Goal: Information Seeking & Learning: Find specific page/section

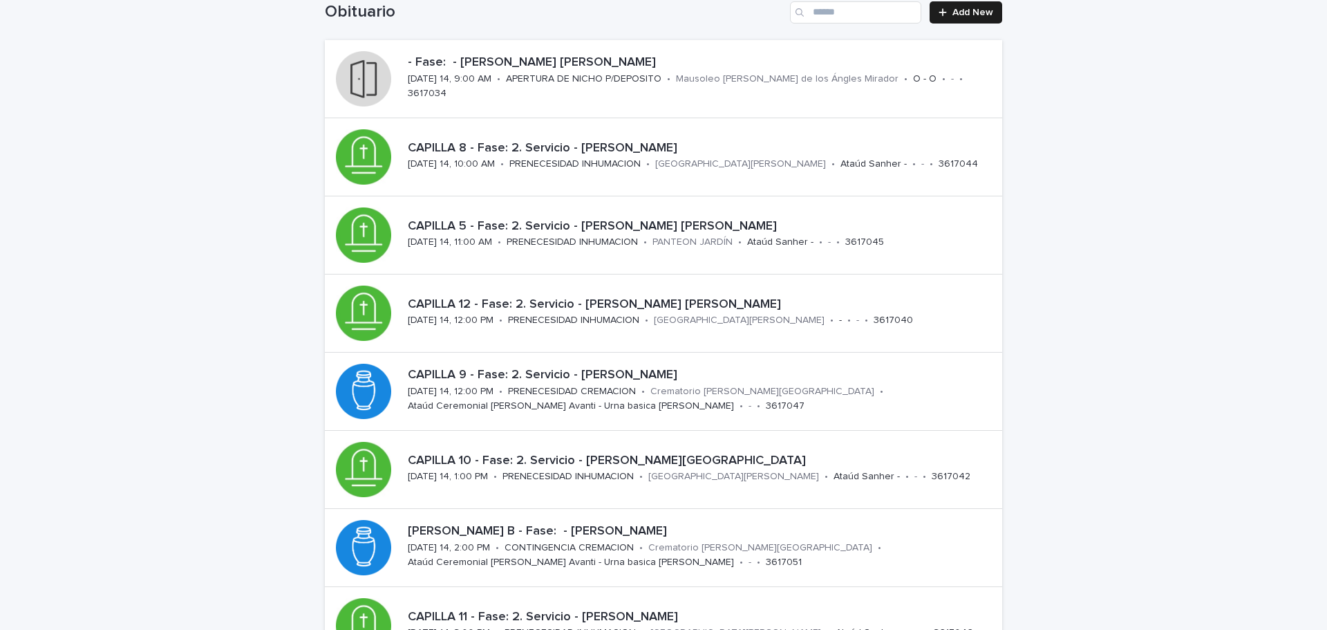
scroll to position [35, 0]
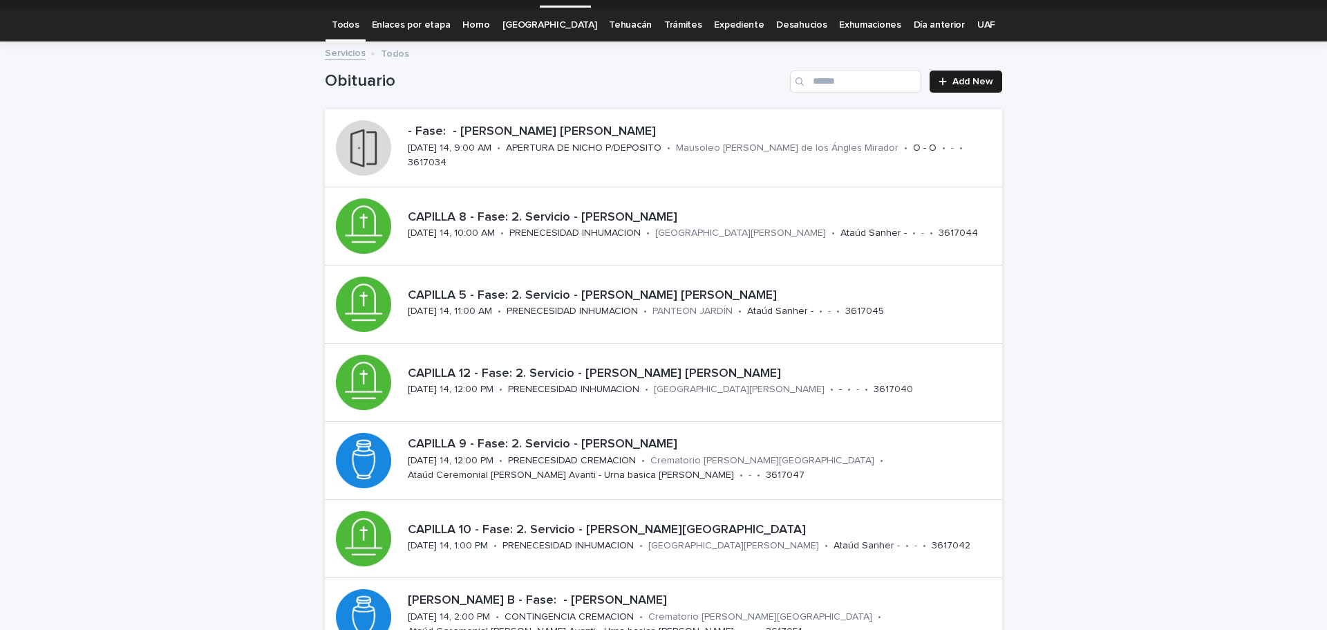
click at [541, 21] on link "[GEOGRAPHIC_DATA]" at bounding box center [550, 25] width 95 height 32
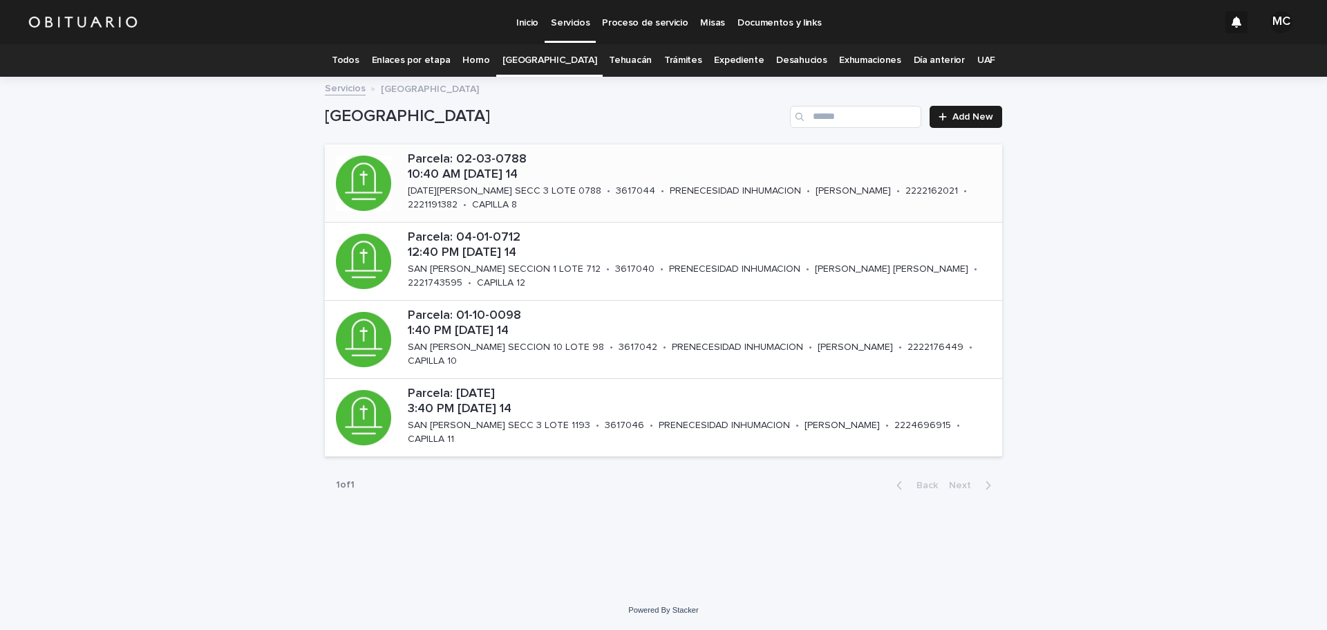
click at [543, 181] on p "Parcela: 02-03-0788 10:40 AM [DATE] 14" at bounding box center [702, 167] width 589 height 30
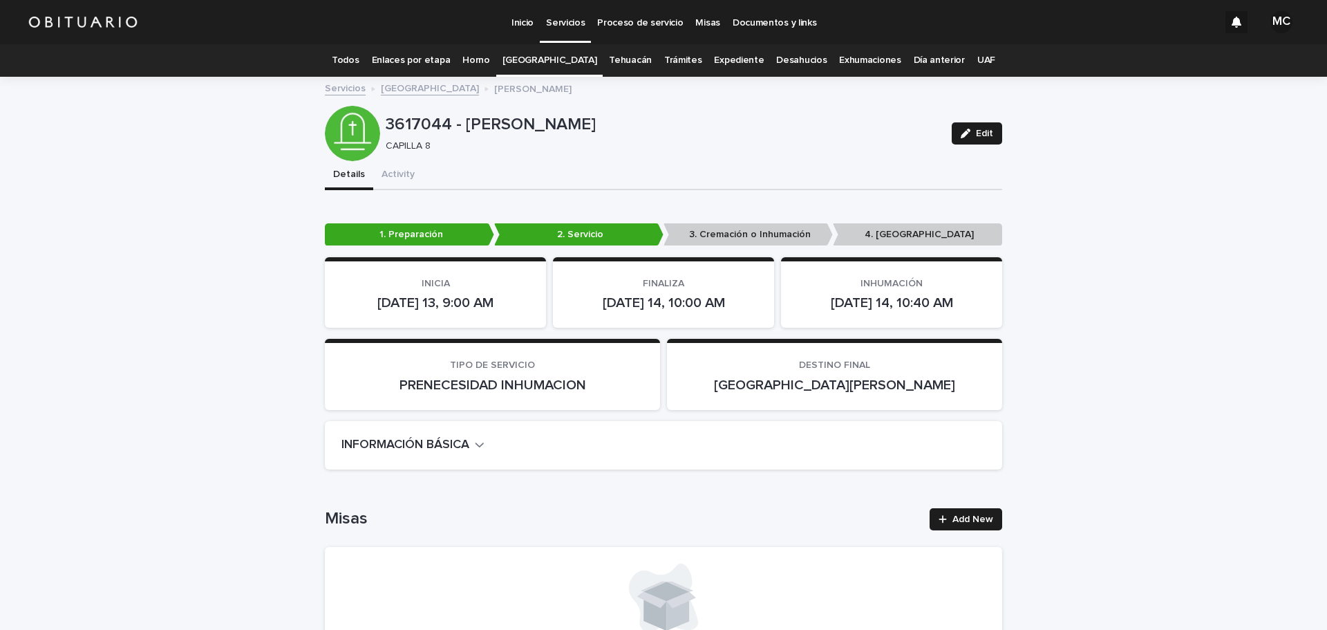
scroll to position [69, 0]
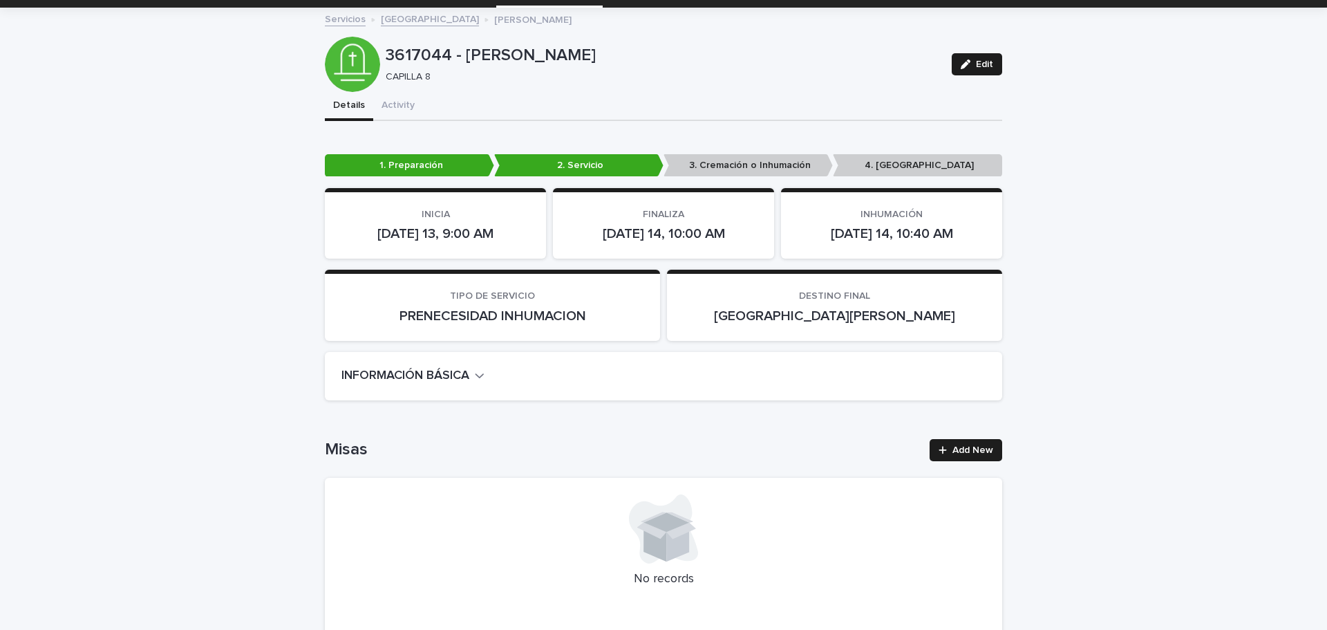
click at [477, 375] on icon "button" at bounding box center [480, 375] width 10 height 12
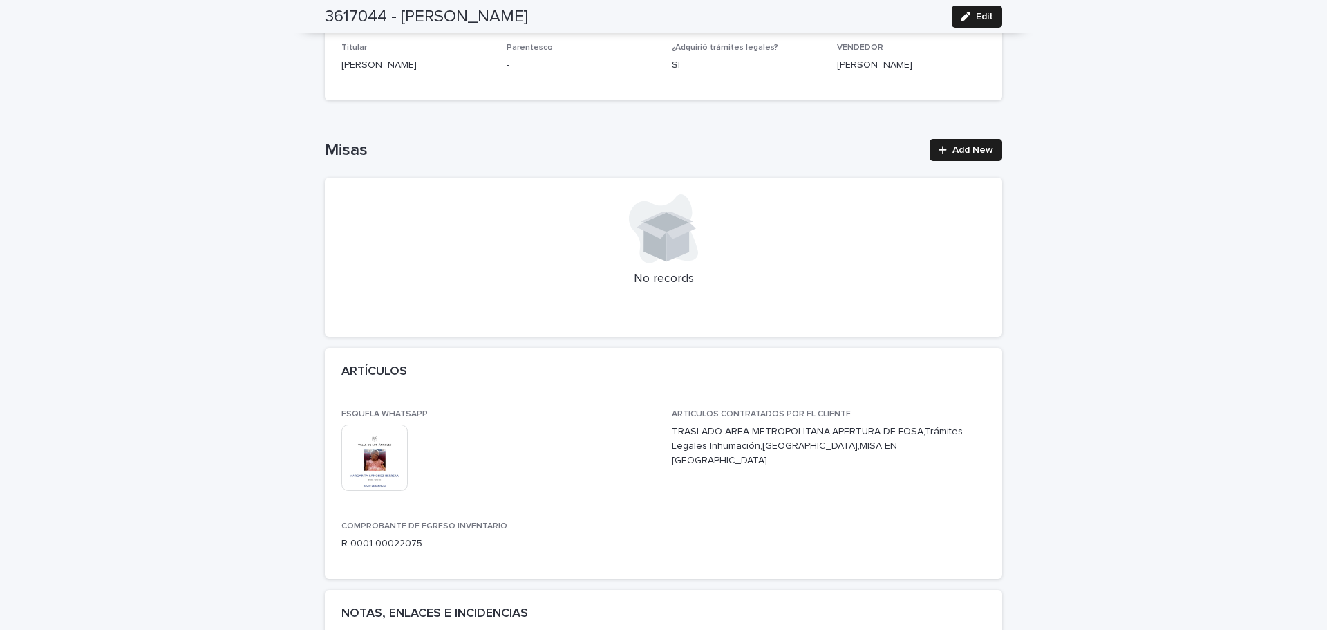
scroll to position [553, 0]
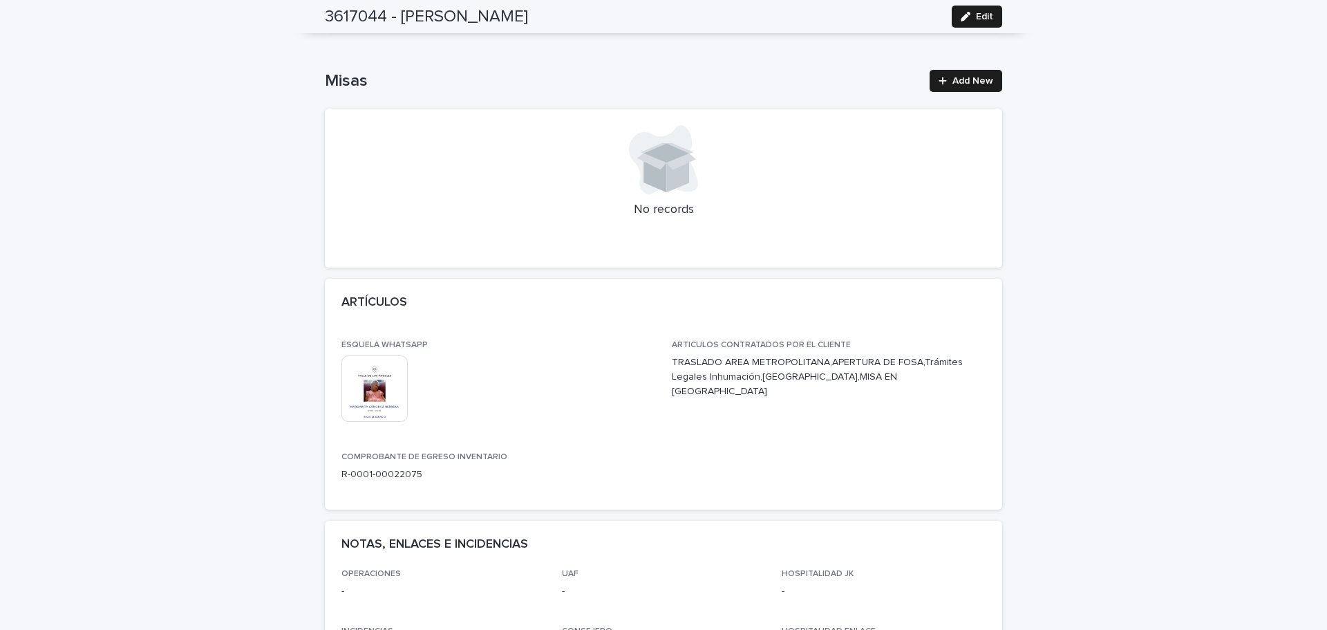
click at [381, 388] on img at bounding box center [374, 388] width 66 height 66
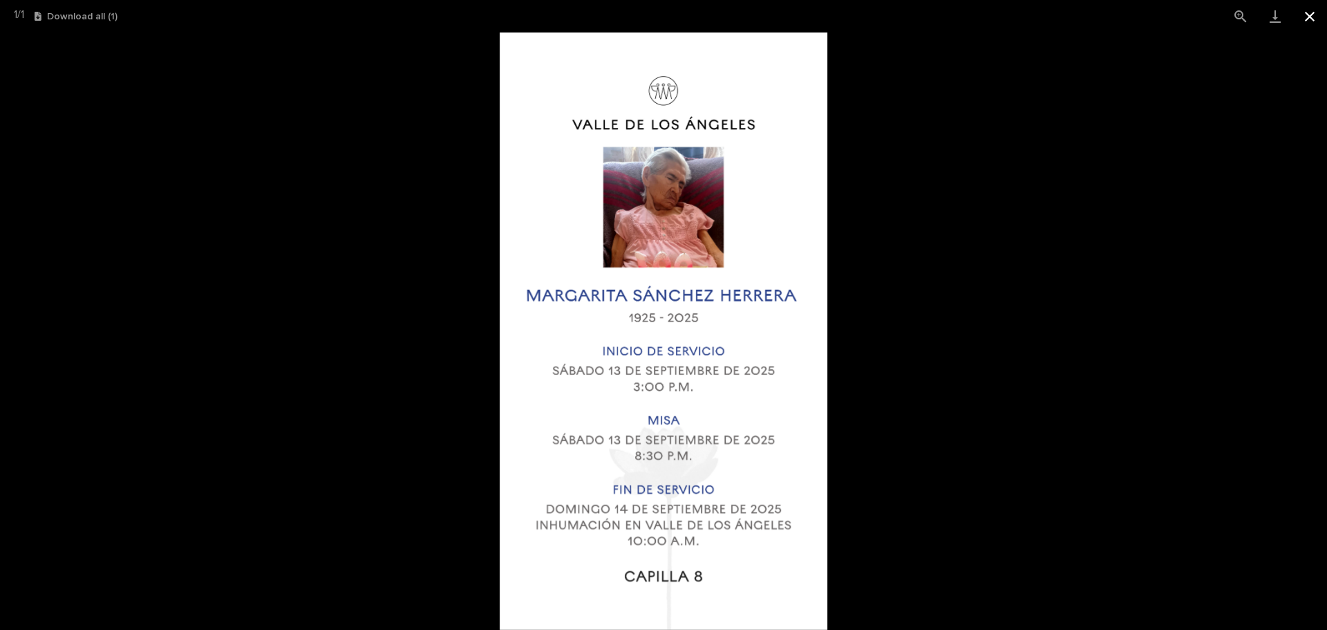
click at [1308, 18] on button "Close gallery" at bounding box center [1310, 16] width 35 height 32
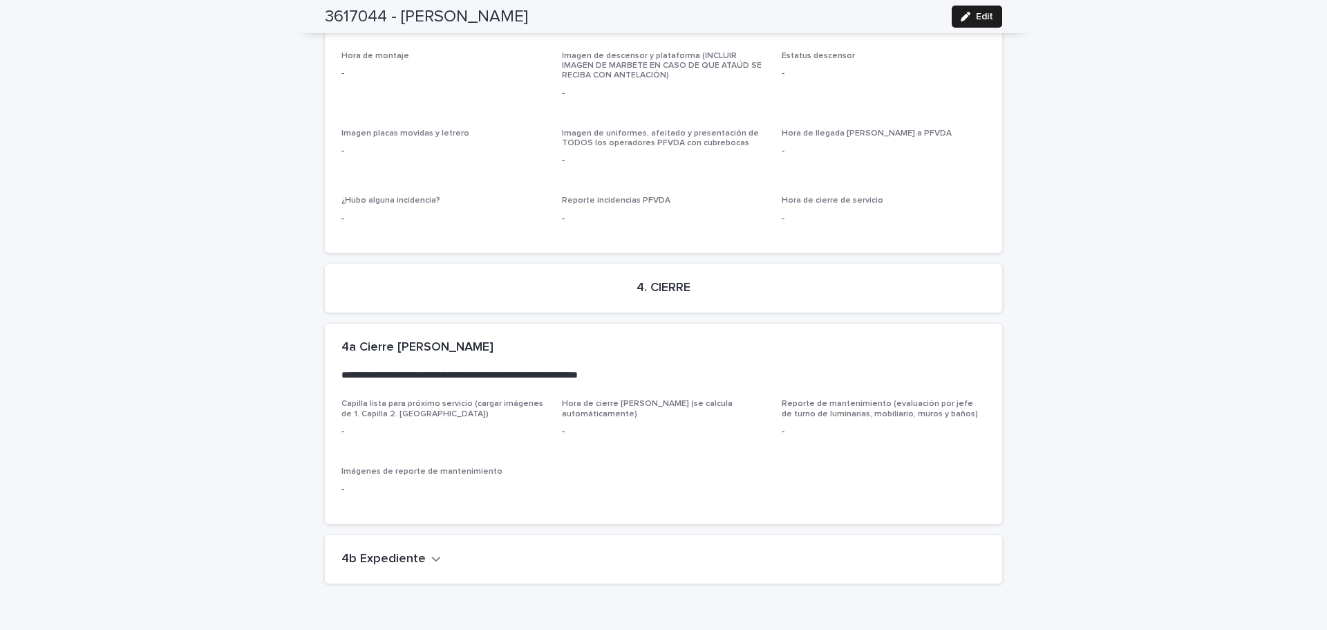
scroll to position [3531, 0]
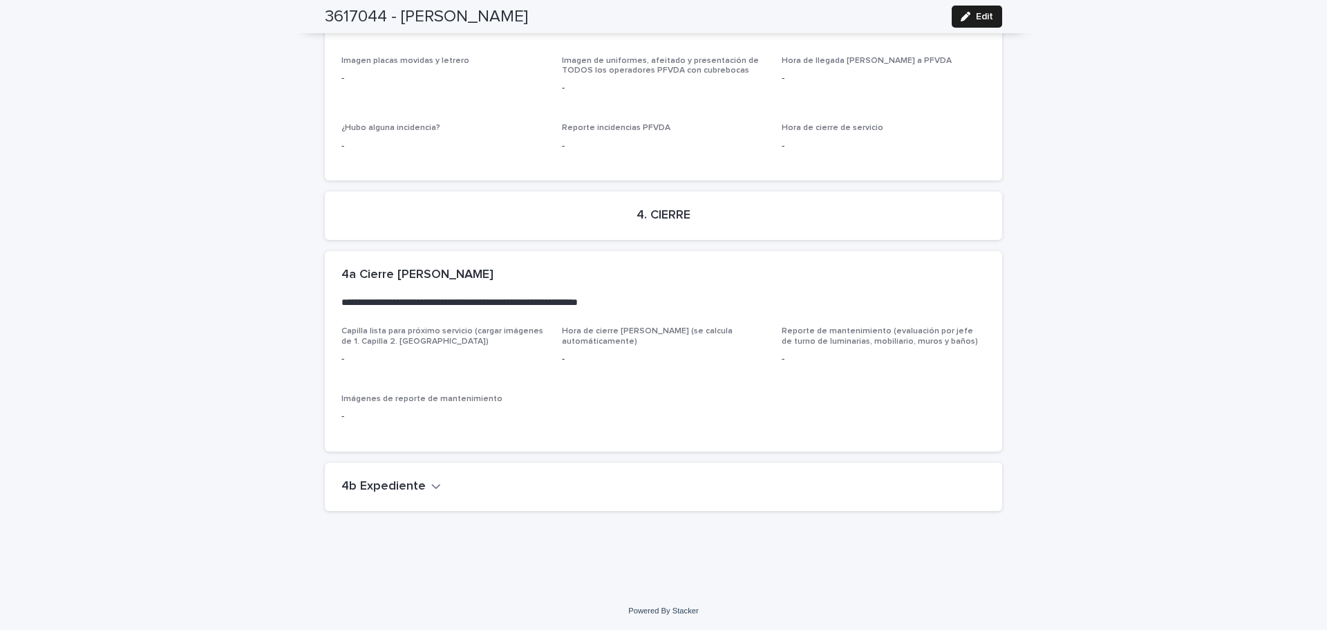
click at [370, 487] on h2 "4b Expediente" at bounding box center [383, 486] width 84 height 15
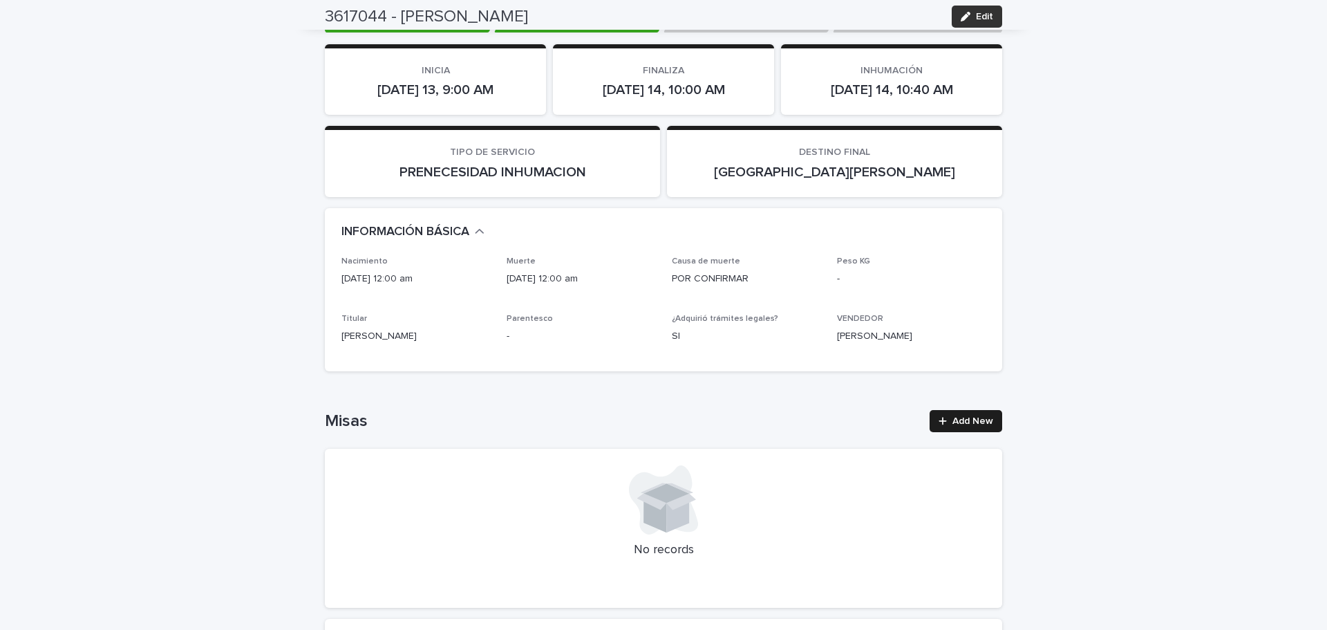
scroll to position [0, 0]
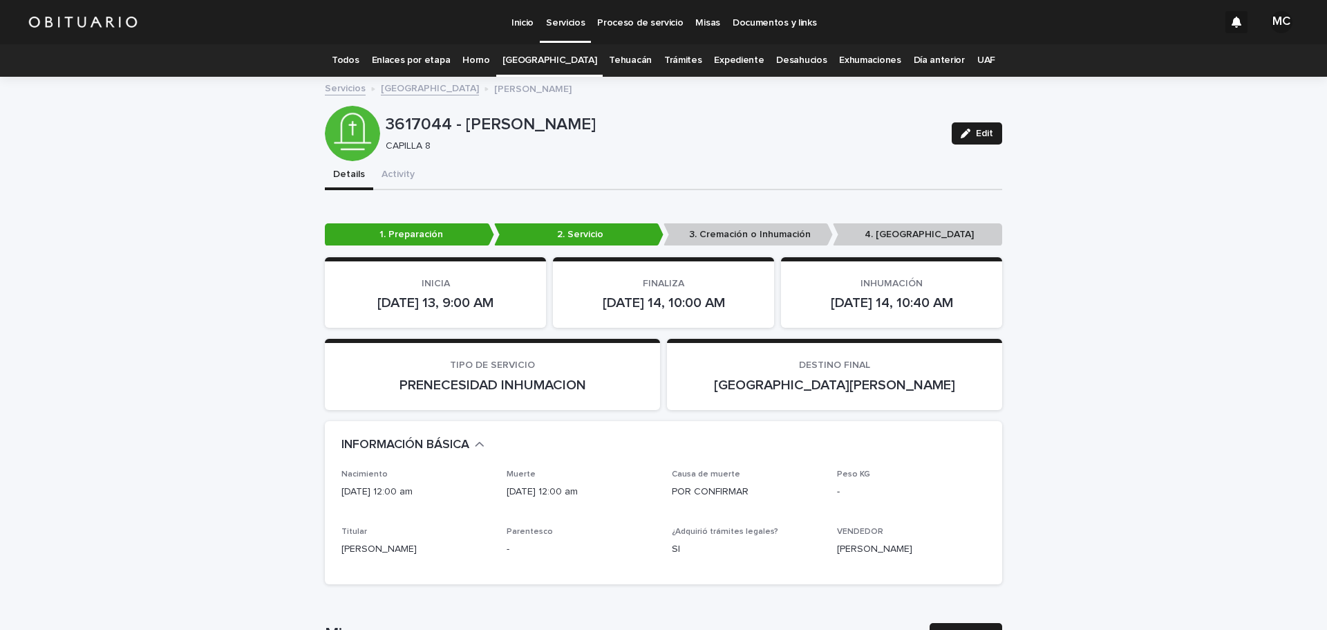
click at [414, 89] on link "[GEOGRAPHIC_DATA]" at bounding box center [430, 87] width 98 height 16
